Goal: Find contact information: Find contact information

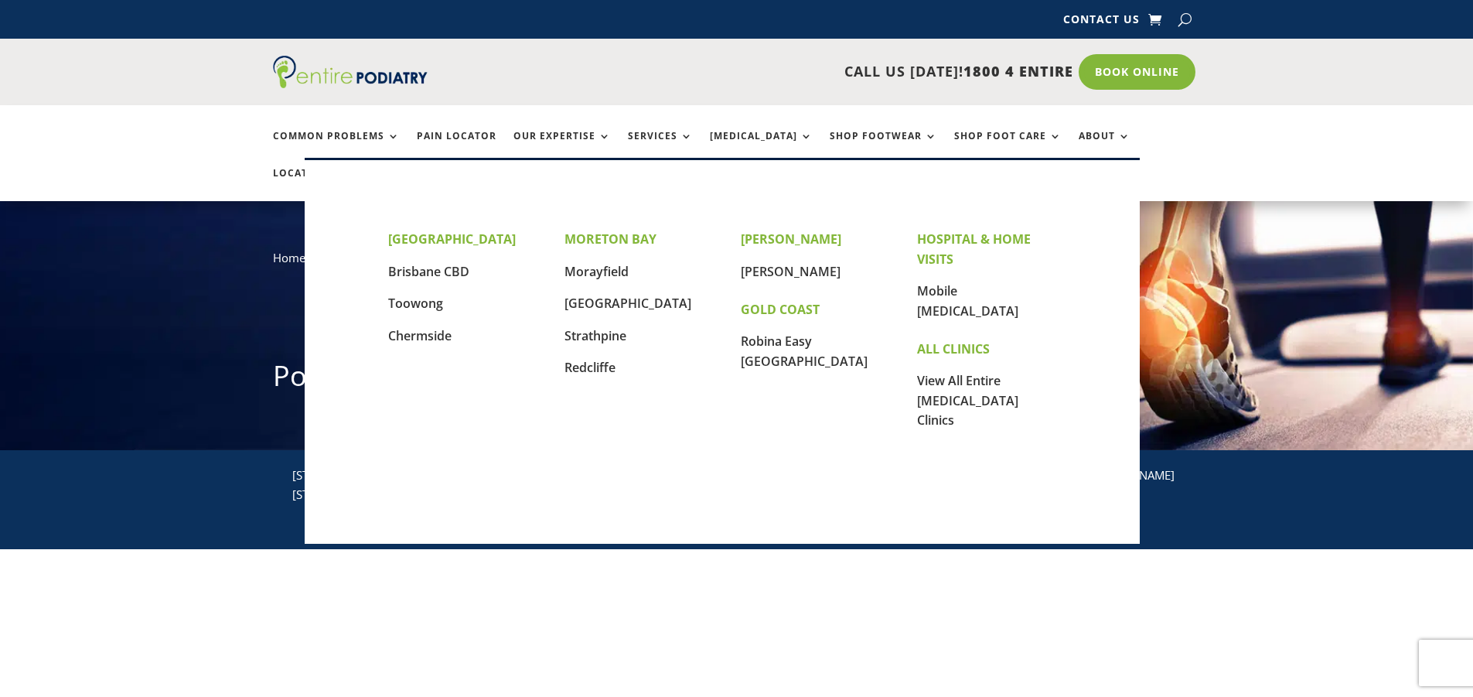
click at [350, 168] on link "Locations" at bounding box center [311, 184] width 77 height 33
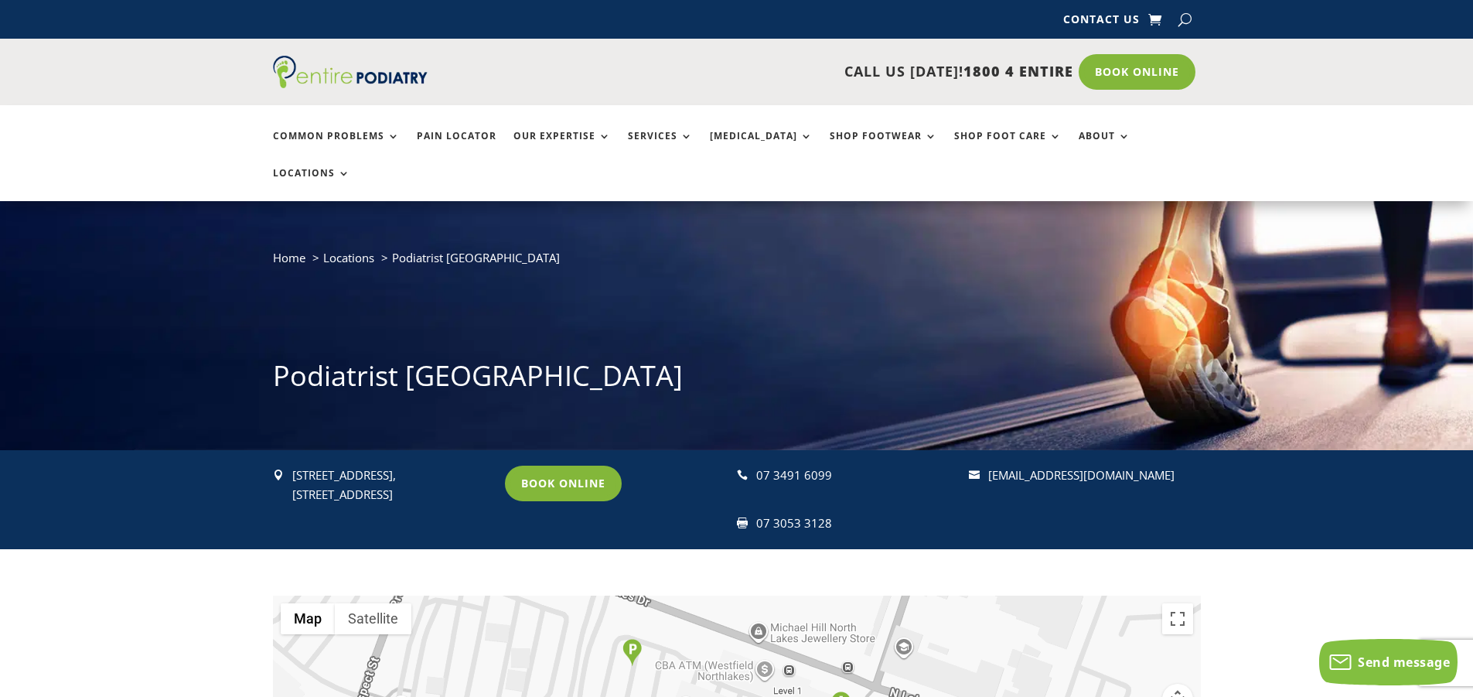
drag, startPoint x: 295, startPoint y: 441, endPoint x: 416, endPoint y: 442, distance: 120.6
click at [416, 466] on p "1051B/1 N Lakes Drive, North Lakes, Mango Hill Q 4509" at bounding box center [391, 485] width 199 height 39
copy p "051B/1 N Lakes Drive,"
drag, startPoint x: 848, startPoint y: 446, endPoint x: 755, endPoint y: 432, distance: 93.8
click at [754, 466] on div " 07 3491 6099" at bounding box center [846, 476] width 218 height 20
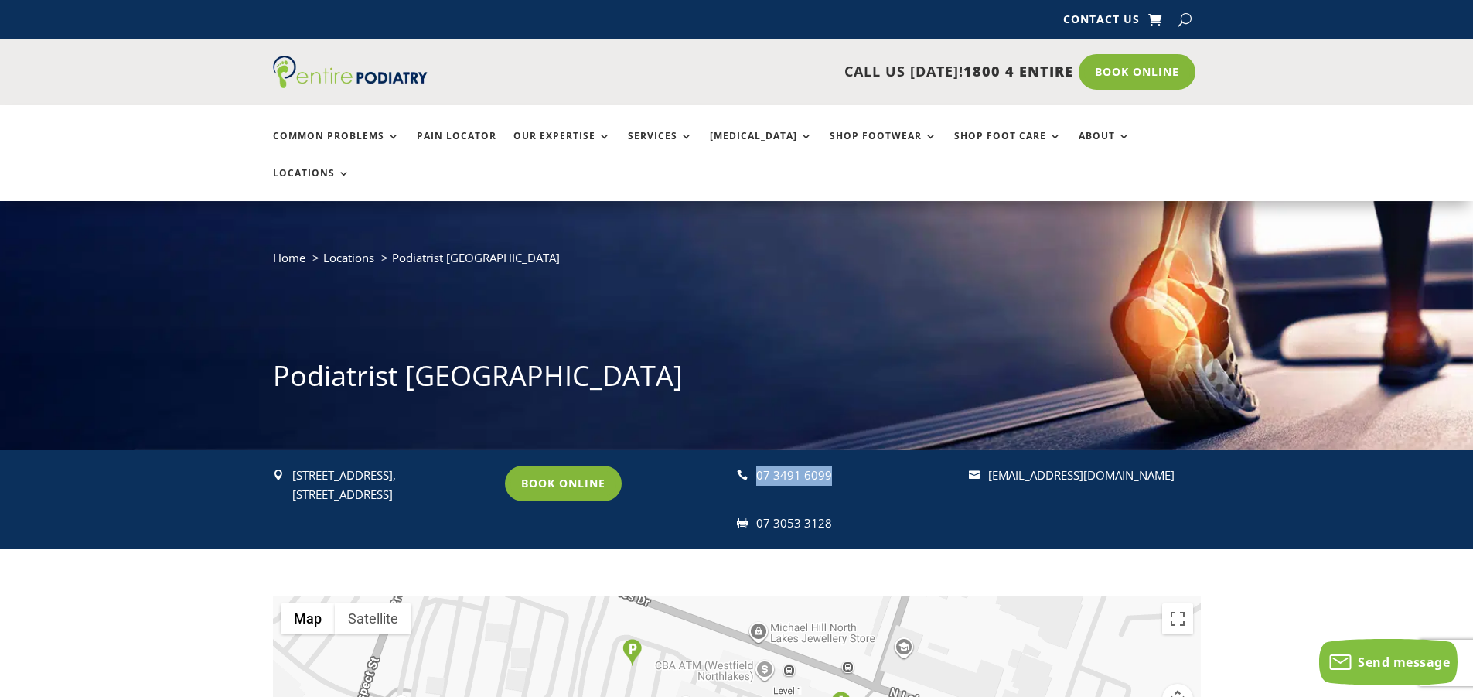
copy div " 07 3491 6099"
